Goal: Transaction & Acquisition: Book appointment/travel/reservation

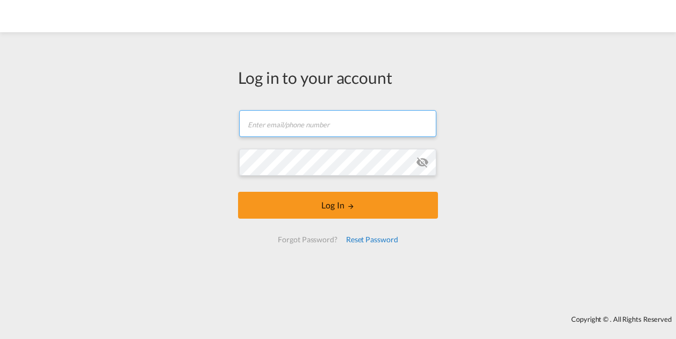
type input "[EMAIL_ADDRESS][DOMAIN_NAME]"
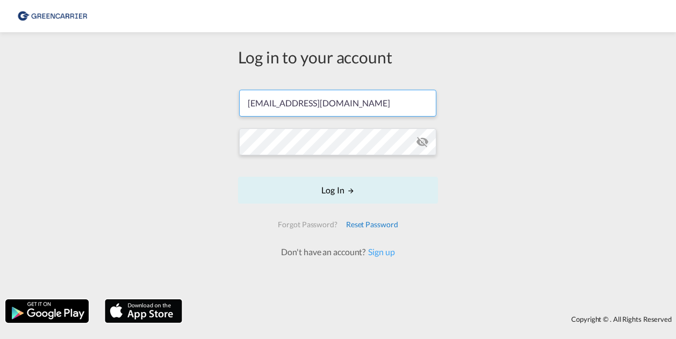
click at [348, 216] on div "Reset Password" at bounding box center [372, 224] width 61 height 19
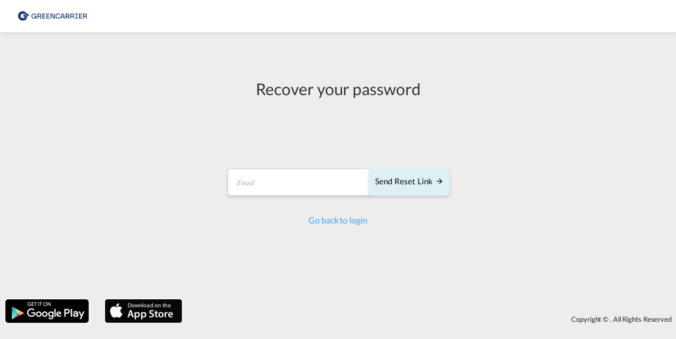
click at [326, 227] on div "Recover your password Send reset link Email field is required Send reset link G…" at bounding box center [338, 152] width 240 height 228
click at [331, 222] on link "Go back to login" at bounding box center [338, 220] width 59 height 10
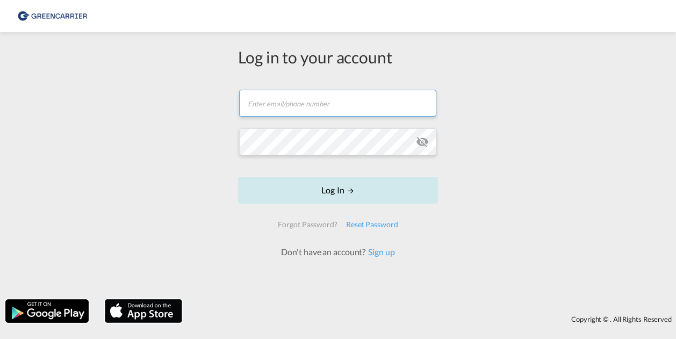
type input "[EMAIL_ADDRESS][DOMAIN_NAME]"
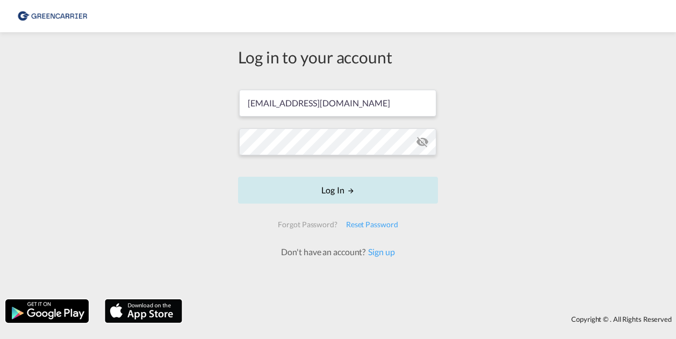
click at [329, 190] on button "Log In" at bounding box center [338, 190] width 200 height 27
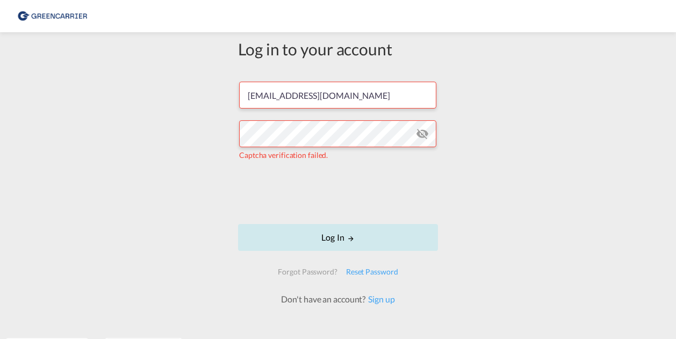
click at [377, 233] on button "Log In" at bounding box center [338, 237] width 200 height 27
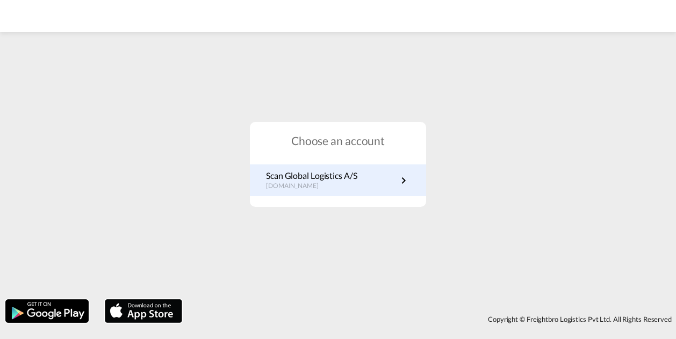
click at [356, 181] on p "Scan Global Logistics A/S" at bounding box center [311, 176] width 91 height 12
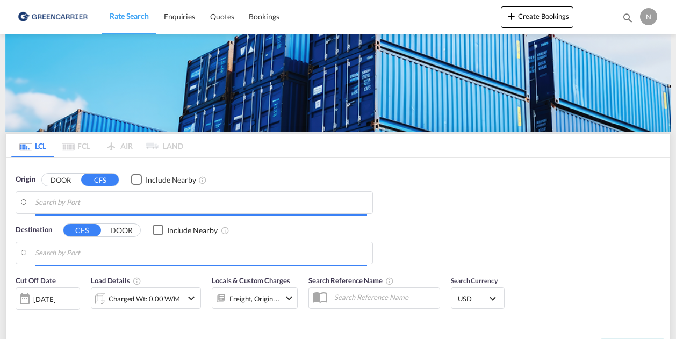
type input "DK-2880, Bagsværd, [GEOGRAPHIC_DATA], [GEOGRAPHIC_DATA]"
type input "Valparaiso, CLVAP"
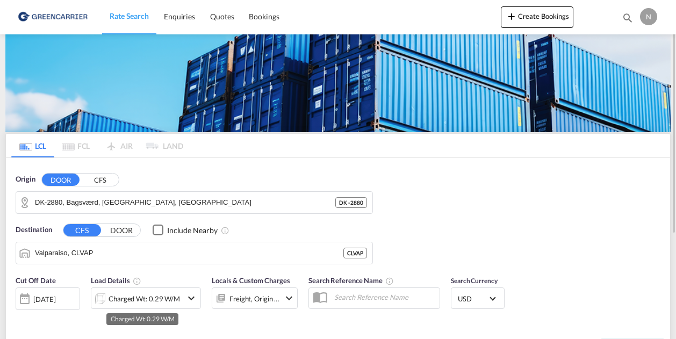
click at [149, 296] on div "Charged Wt: 0.29 W/M" at bounding box center [144, 298] width 71 height 15
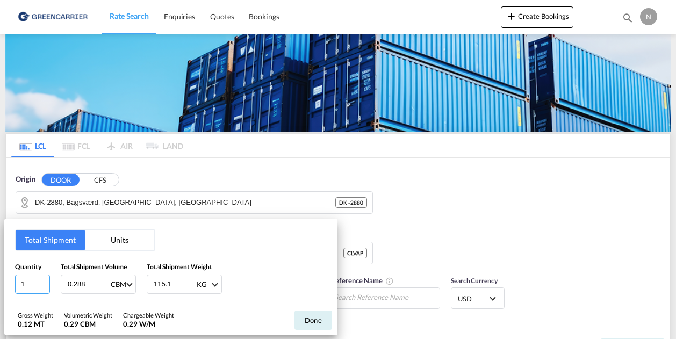
click at [24, 284] on input "1" at bounding box center [32, 284] width 35 height 19
type input "12"
drag, startPoint x: 92, startPoint y: 284, endPoint x: 9, endPoint y: 281, distance: 83.4
click at [9, 281] on div "Total Shipment Units Quantity 12 Total Shipment Volume 0.288 CBM CBM CFT Total …" at bounding box center [170, 262] width 333 height 86
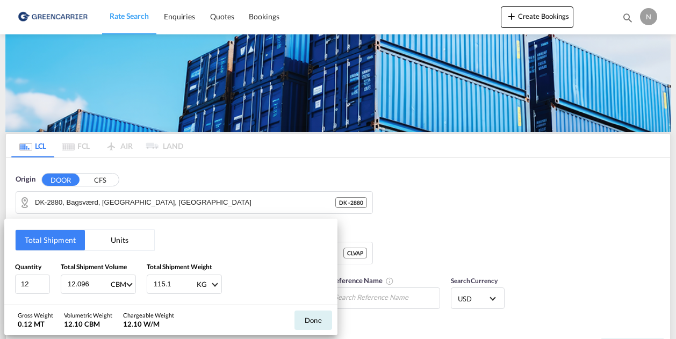
type input "12.096"
click at [161, 286] on input "115.1" at bounding box center [174, 284] width 43 height 18
type input "7"
type input "7657"
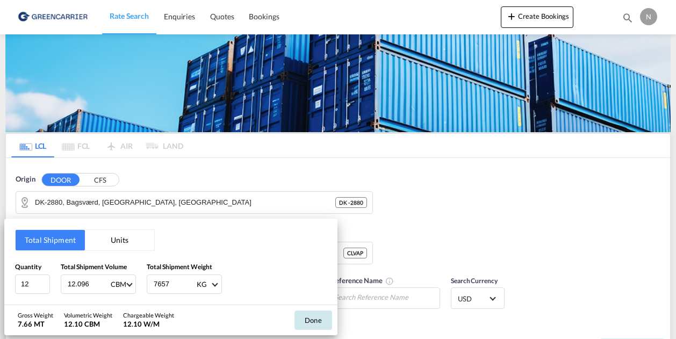
click at [325, 316] on button "Done" at bounding box center [314, 320] width 38 height 19
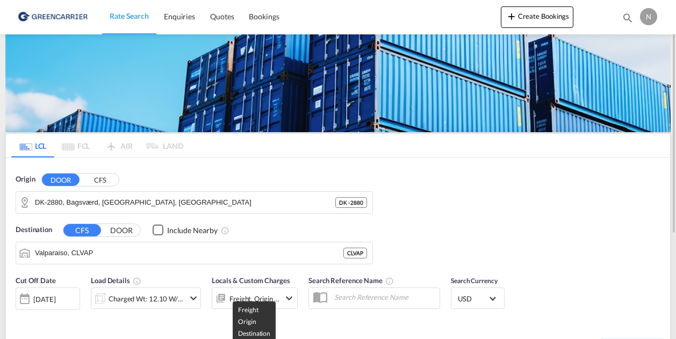
click at [238, 297] on div "Freight, Origin +1" at bounding box center [255, 298] width 51 height 15
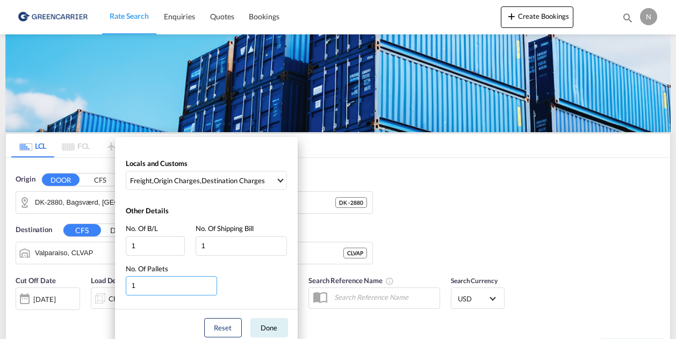
click at [141, 284] on input "1" at bounding box center [171, 285] width 91 height 19
type input "12"
click at [268, 330] on button "Done" at bounding box center [270, 327] width 38 height 19
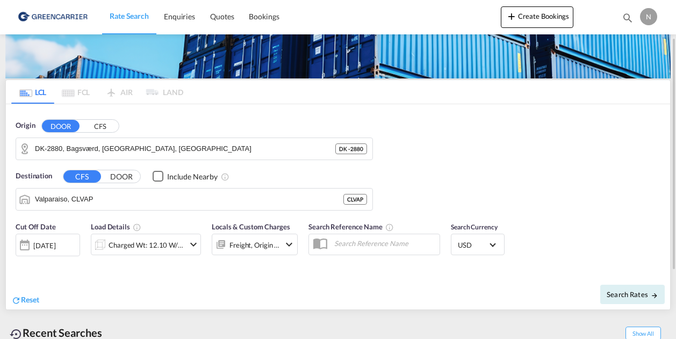
scroll to position [108, 0]
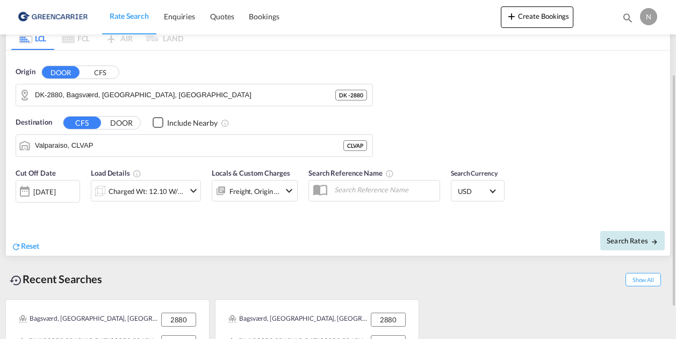
click at [637, 231] on button "Search Rates" at bounding box center [632, 240] width 65 height 19
type input "2880 to CLVAP / 18 Sep 2025"
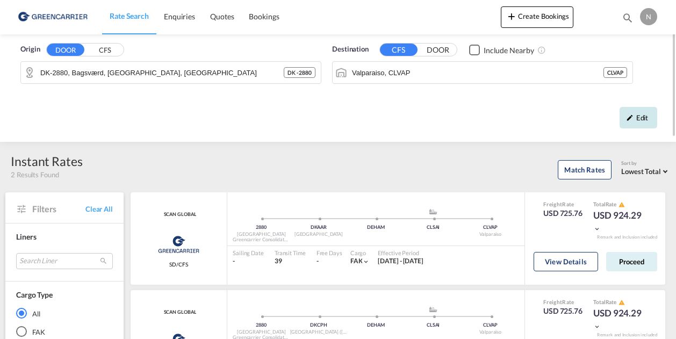
click at [628, 113] on div "Edit" at bounding box center [639, 118] width 38 height 22
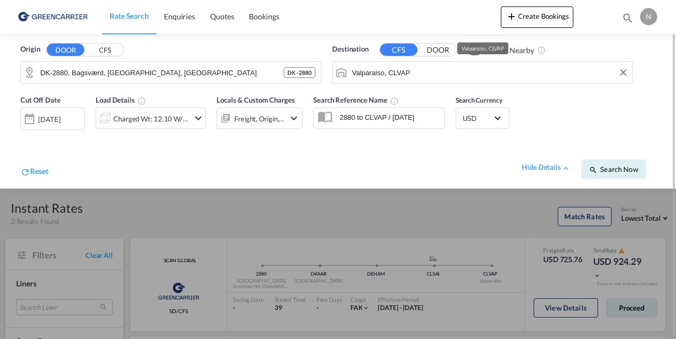
click at [498, 67] on input "Valparaiso, CLVAP" at bounding box center [489, 73] width 275 height 16
click at [623, 72] on button "Clear Input" at bounding box center [624, 73] width 16 height 16
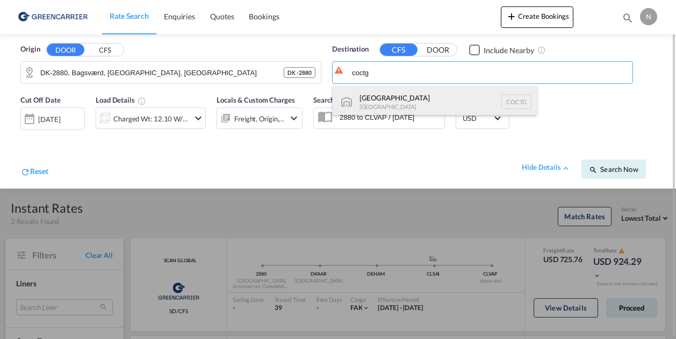
click at [452, 91] on div "Cartagena Colombia COCTG" at bounding box center [435, 102] width 204 height 32
type input "Cartagena, COCTG"
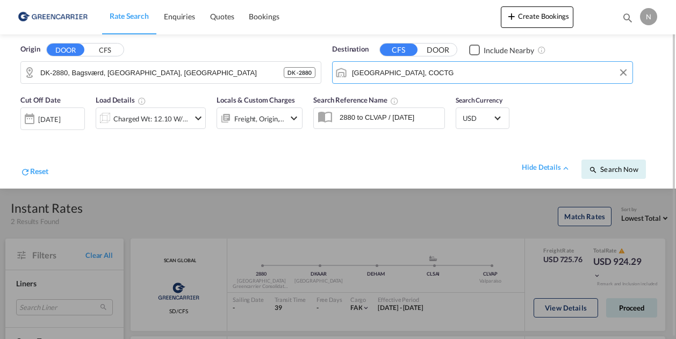
click at [571, 108] on div "Cut Off Date 18 Sep 2025 18/09/2025 Load Details Charged Wt: 12.10 W/M Locals &…" at bounding box center [338, 138] width 655 height 99
click at [617, 169] on span "Search Now" at bounding box center [613, 169] width 49 height 9
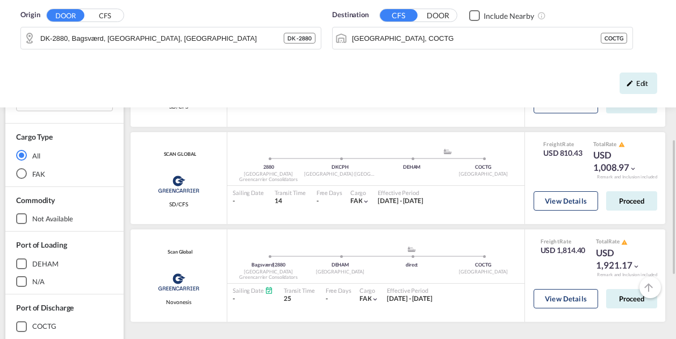
scroll to position [212, 0]
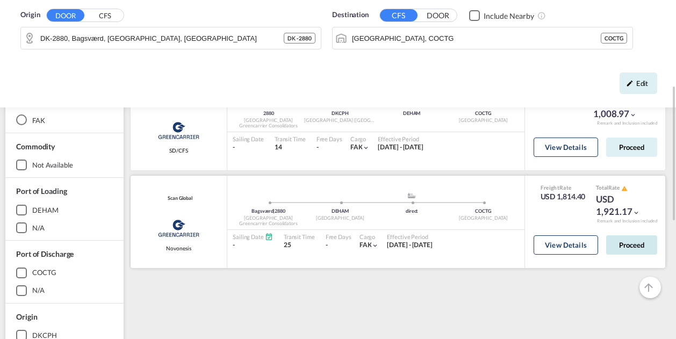
click at [635, 251] on button "Proceed" at bounding box center [631, 244] width 51 height 19
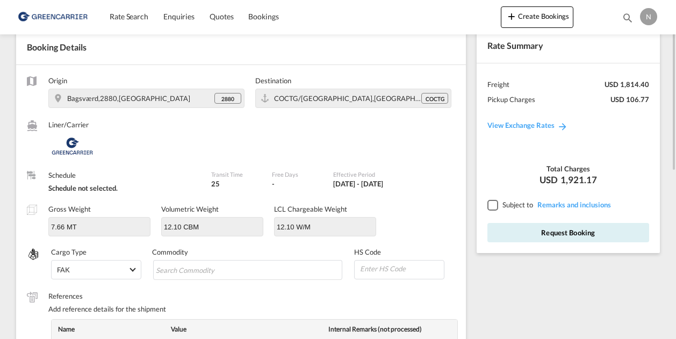
scroll to position [108, 0]
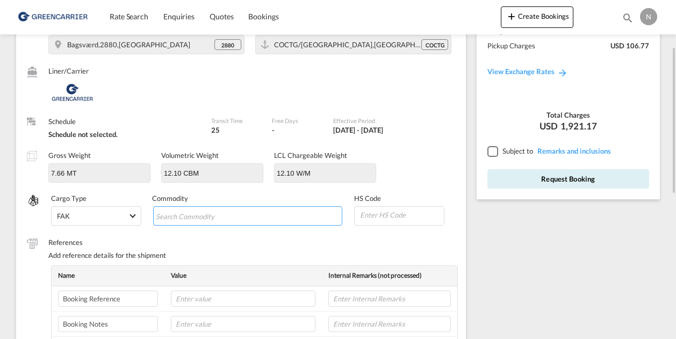
click at [201, 221] on input "Search Commodity" at bounding box center [205, 216] width 98 height 17
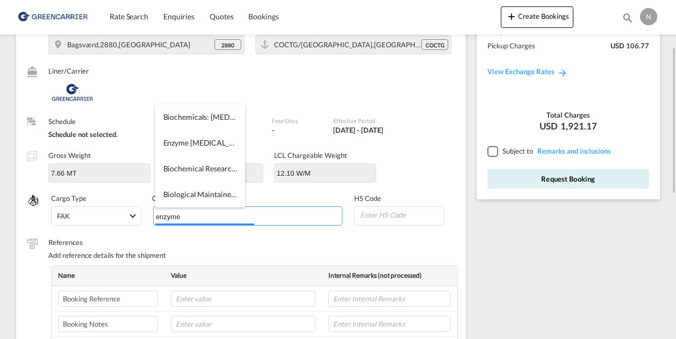
type input "enzymes"
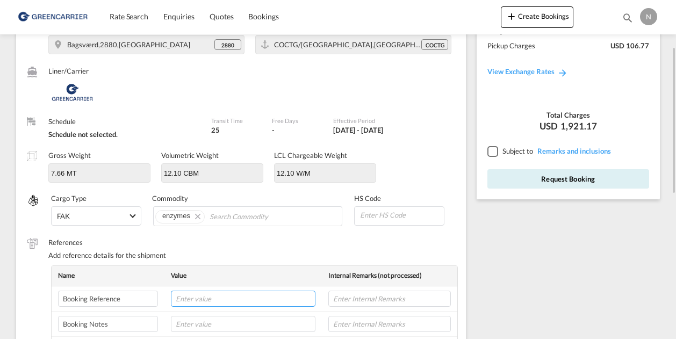
click at [197, 296] on input "text" at bounding box center [243, 299] width 145 height 16
paste input "CPH31136286"
type input "CPH31136286"
type input "n"
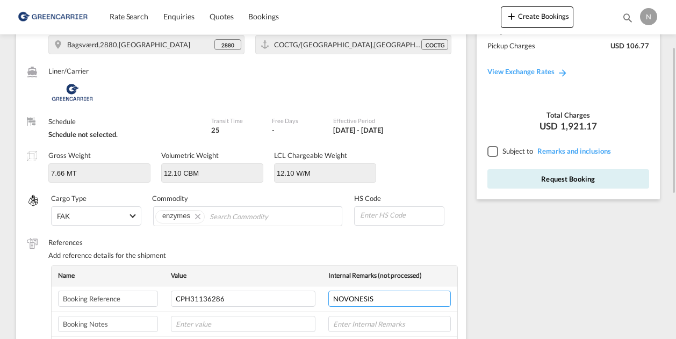
type input "NOVONESIS"
click at [392, 217] on input at bounding box center [401, 215] width 85 height 16
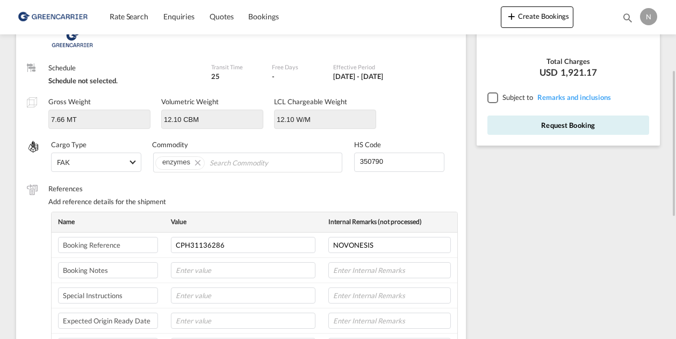
scroll to position [215, 0]
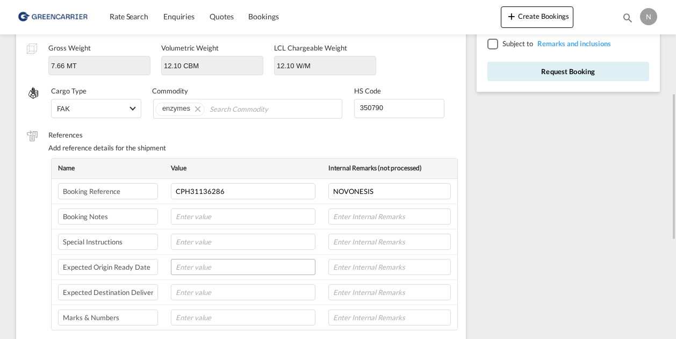
type input "350790"
click at [211, 263] on input "text" at bounding box center [243, 267] width 145 height 16
click at [223, 269] on input "text" at bounding box center [243, 267] width 145 height 16
type input "25-09-25"
click at [348, 268] on input "text" at bounding box center [389, 267] width 123 height 16
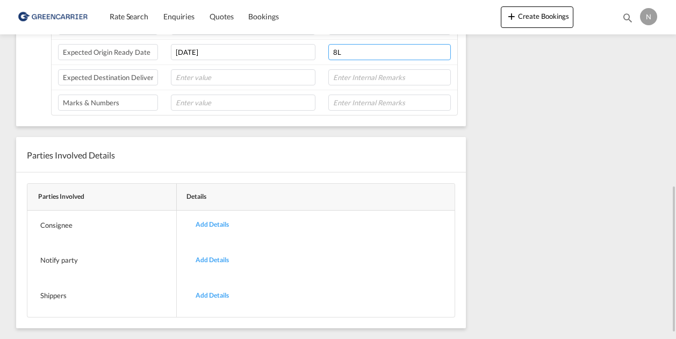
scroll to position [269, 0]
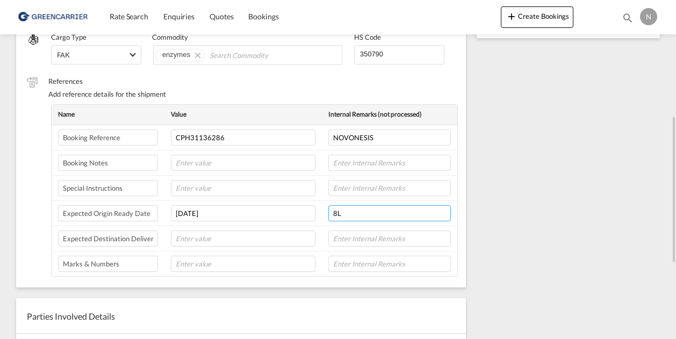
type input "8L"
click at [505, 156] on div "Rate Summary Freight USD 1,814.40 Pickup Charges USD 106.77 View Exchange Rates…" at bounding box center [570, 161] width 199 height 716
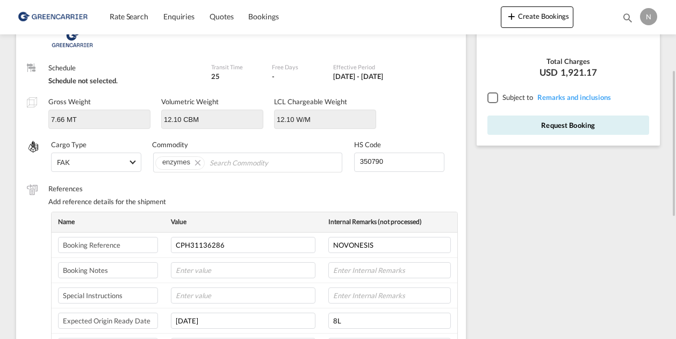
scroll to position [108, 0]
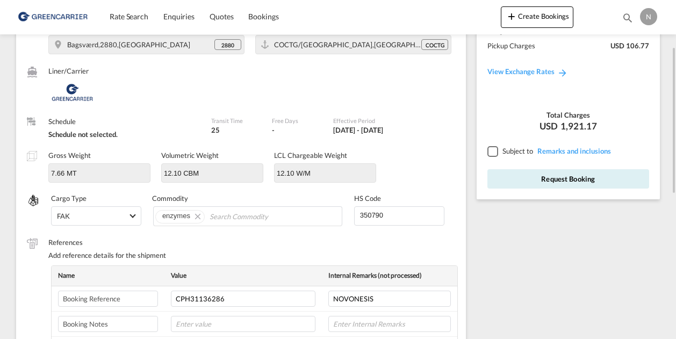
click at [488, 146] on div at bounding box center [493, 151] width 10 height 10
click at [535, 184] on button "Request Booking" at bounding box center [569, 178] width 162 height 19
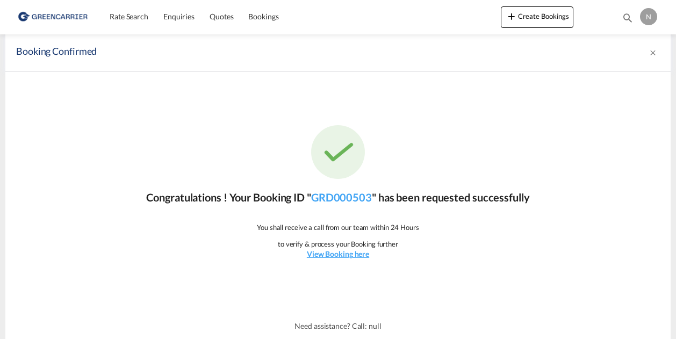
scroll to position [0, 0]
